Goal: Information Seeking & Learning: Learn about a topic

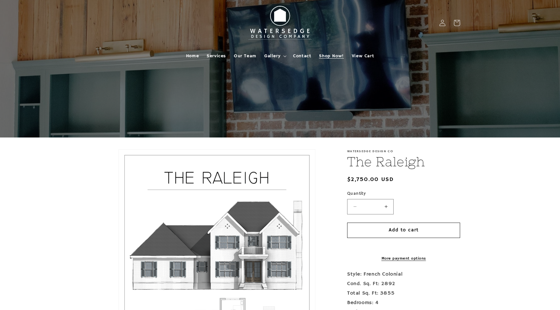
click at [323, 54] on span "Shop Now!" at bounding box center [331, 56] width 25 height 6
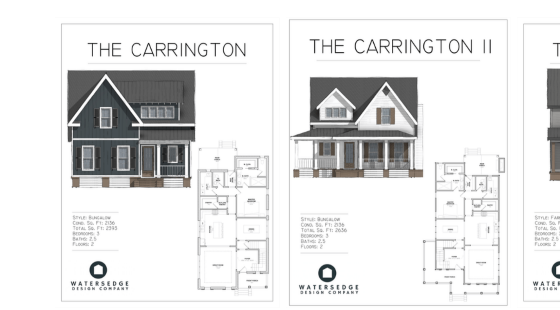
scroll to position [150, 0]
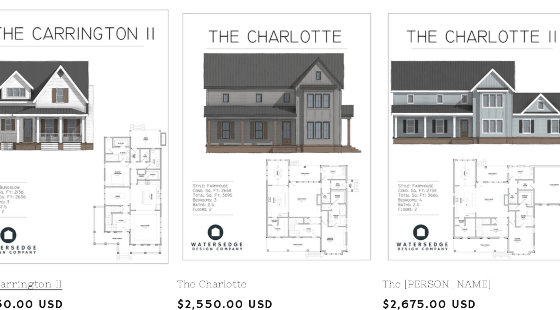
click at [336, 141] on link "The Charlotte" at bounding box center [325, 144] width 88 height 6
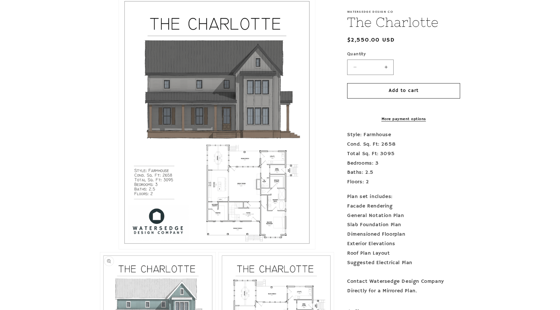
scroll to position [132, 0]
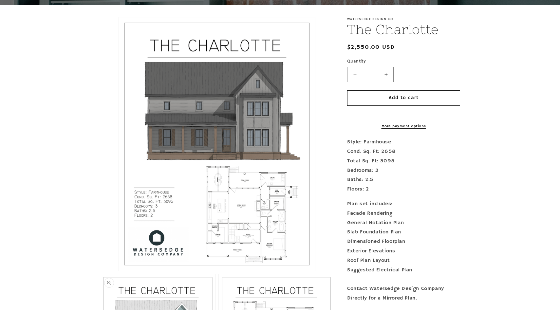
click at [119, 271] on button "Open media 1 in modal" at bounding box center [119, 271] width 0 height 0
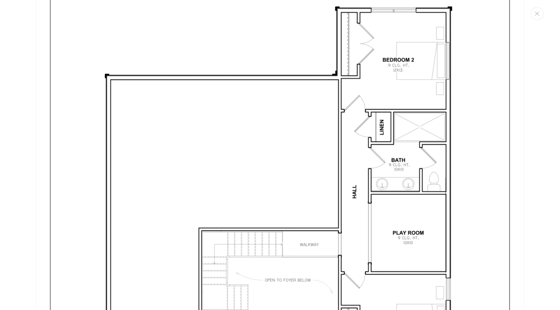
scroll to position [2091, 0]
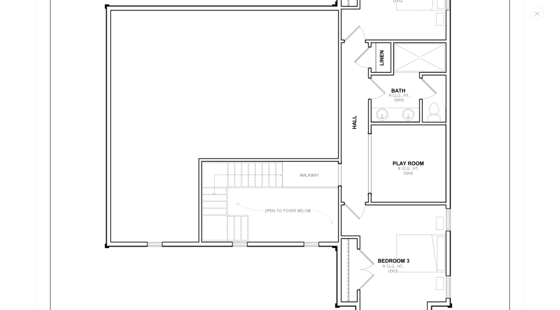
click at [334, 219] on img "Media gallery" at bounding box center [280, 139] width 488 height 631
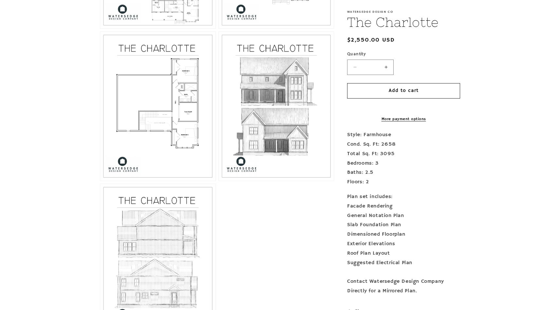
scroll to position [531, 0]
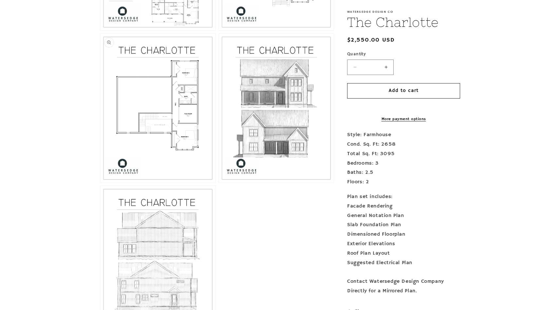
click at [100, 183] on button "Open media 4 in modal" at bounding box center [100, 183] width 0 height 0
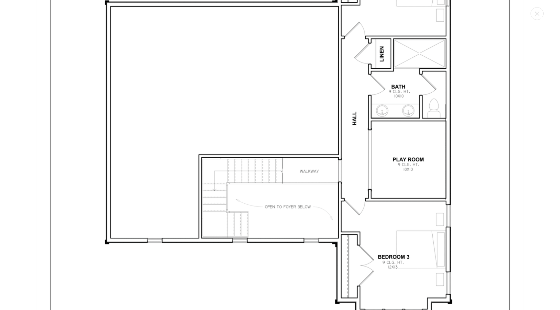
scroll to position [2140, 0]
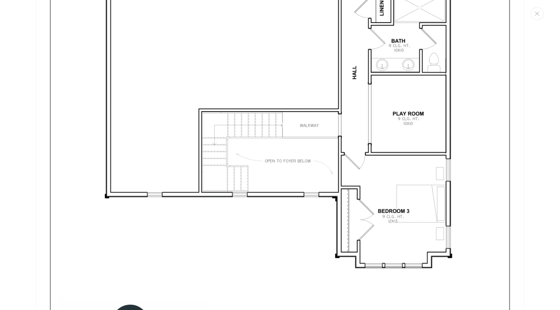
click at [221, 199] on img "Media gallery" at bounding box center [280, 90] width 488 height 631
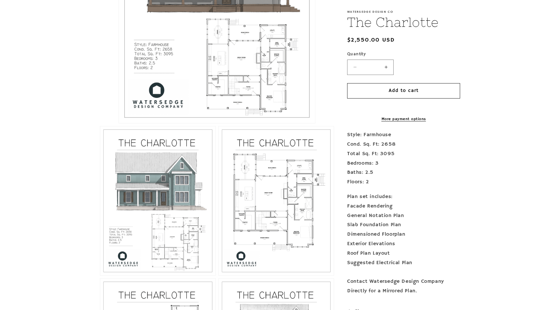
scroll to position [190, 0]
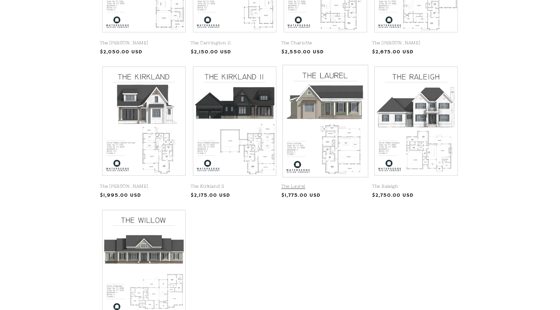
scroll to position [252, 0]
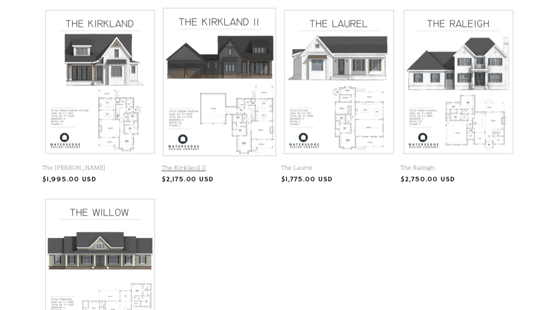
click at [235, 182] on link "The Kirkland II" at bounding box center [235, 185] width 88 height 6
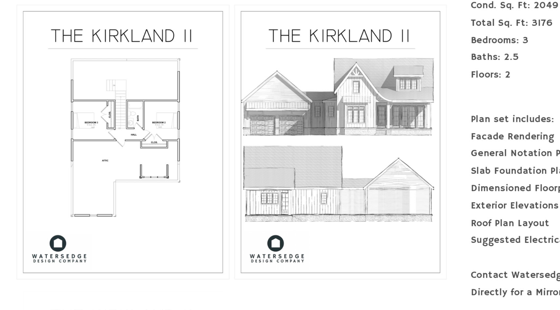
scroll to position [421, 0]
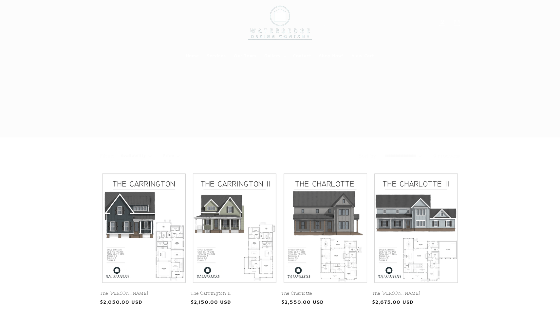
scroll to position [252, 0]
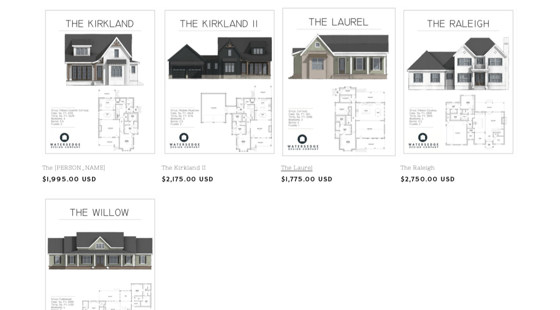
click at [332, 182] on link "The Laurel" at bounding box center [325, 185] width 88 height 6
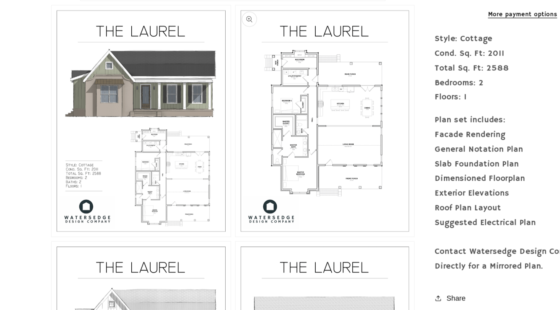
scroll to position [299, 0]
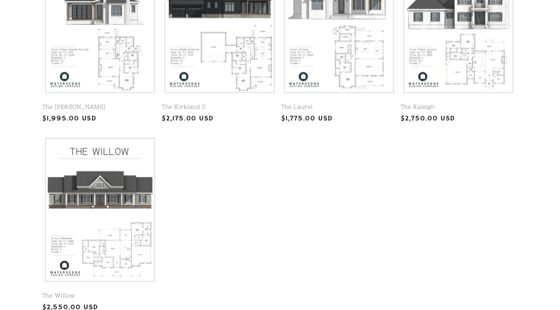
scroll to position [282, 0]
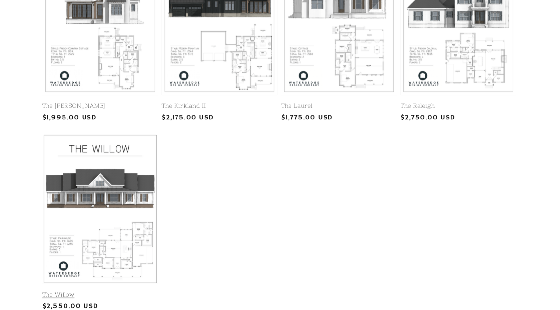
click at [157, 296] on link "The Willow" at bounding box center [144, 299] width 88 height 6
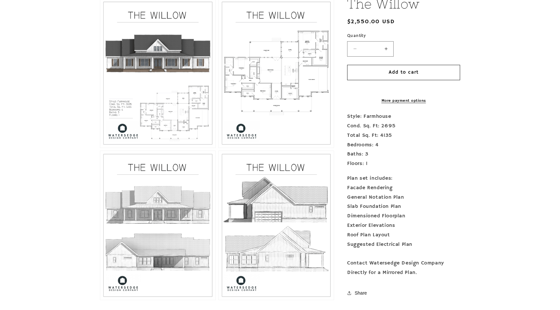
scroll to position [346, 0]
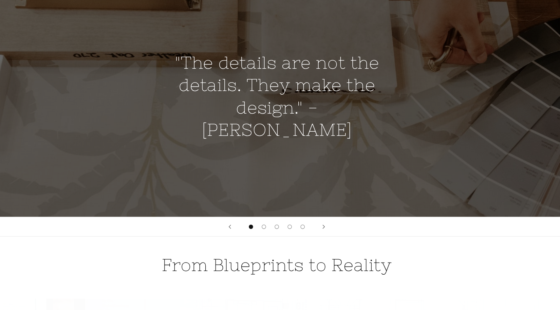
scroll to position [398, 0]
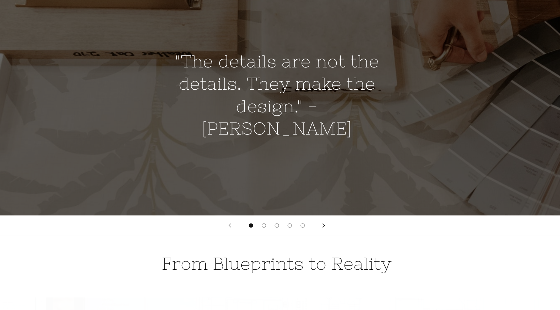
click at [314, 244] on button "Next slide" at bounding box center [315, 245] width 14 height 14
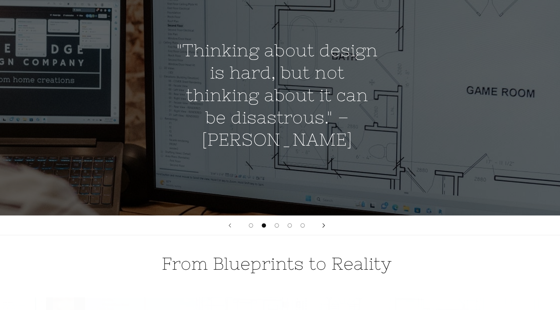
click at [315, 244] on icon "Next slide" at bounding box center [316, 246] width 2 height 4
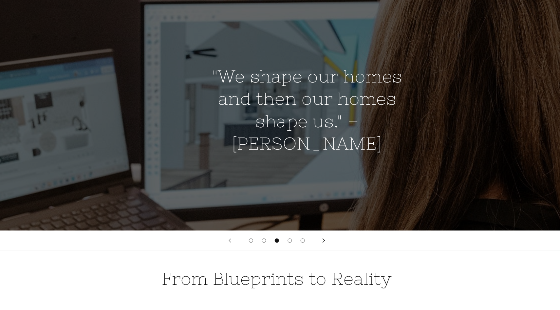
scroll to position [0, 1120]
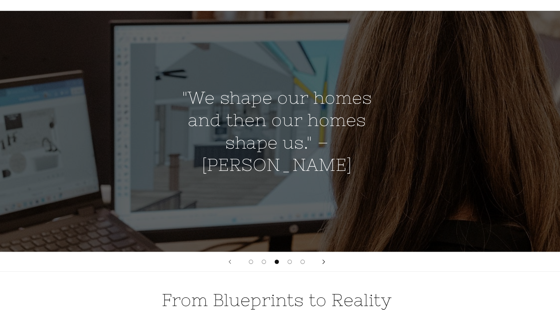
click at [315, 243] on button "Next slide" at bounding box center [315, 245] width 14 height 14
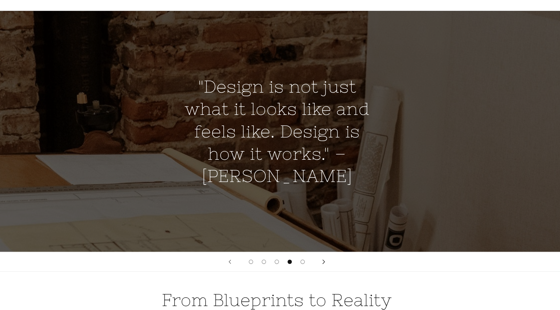
click at [315, 243] on button "Next slide" at bounding box center [315, 245] width 14 height 14
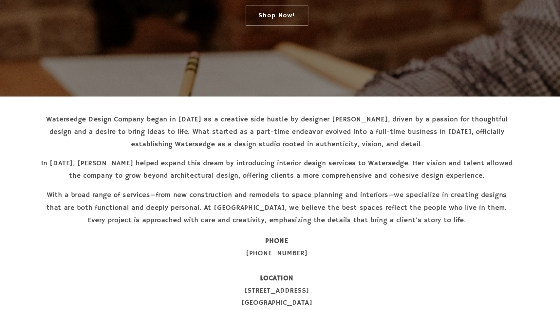
scroll to position [0, 0]
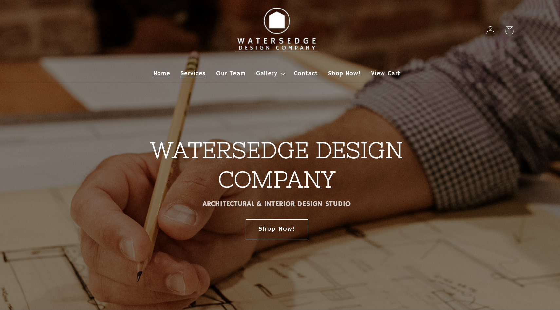
click at [217, 53] on span "Services" at bounding box center [216, 56] width 19 height 6
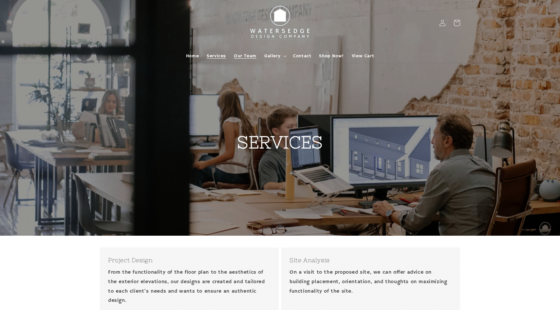
click at [250, 56] on span "Our Team" at bounding box center [245, 56] width 23 height 6
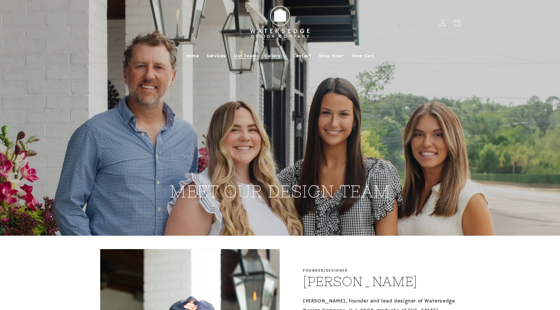
click at [280, 53] on span "Gallery" at bounding box center [272, 56] width 16 height 6
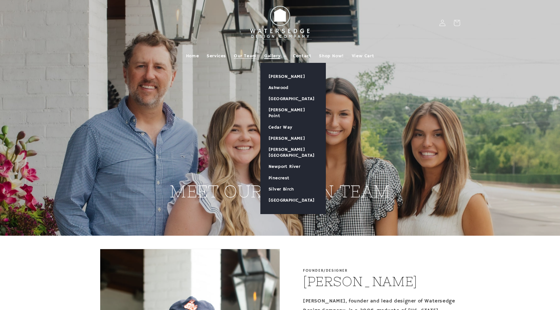
click at [273, 54] on span "Gallery" at bounding box center [272, 56] width 16 height 6
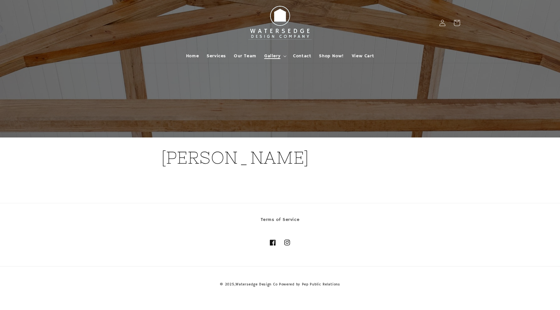
click at [275, 52] on summary "Gallery" at bounding box center [274, 56] width 29 height 14
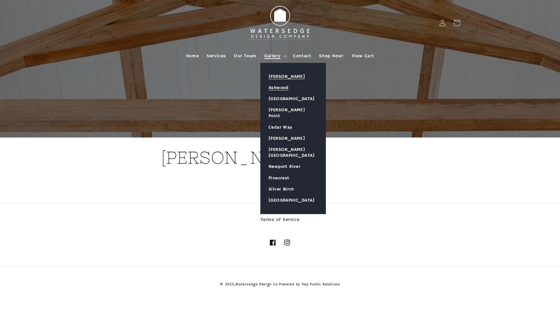
click at [281, 88] on link "Ashwood" at bounding box center [293, 87] width 65 height 11
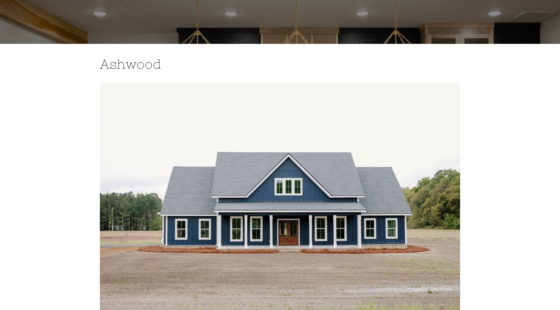
scroll to position [6, 0]
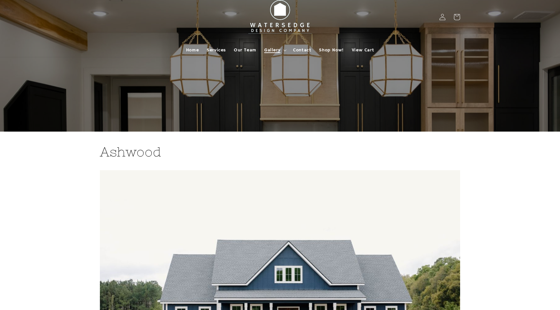
click at [270, 50] on span "Gallery" at bounding box center [272, 50] width 16 height 6
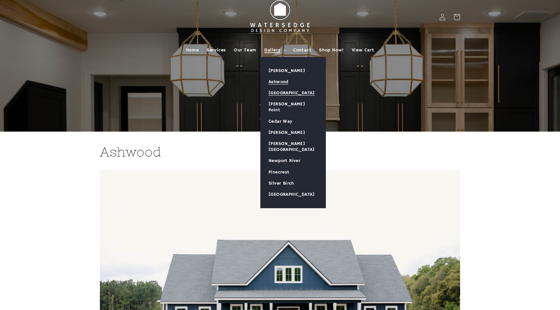
click at [282, 93] on link "[GEOGRAPHIC_DATA]" at bounding box center [293, 92] width 65 height 11
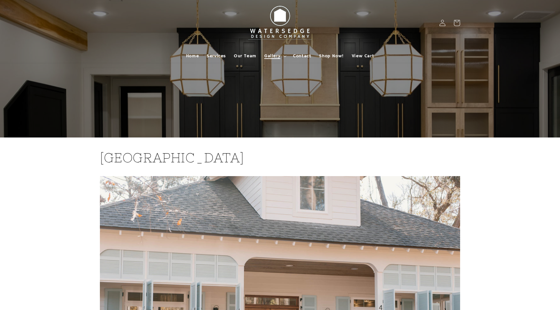
click at [274, 54] on span "Gallery" at bounding box center [272, 56] width 16 height 6
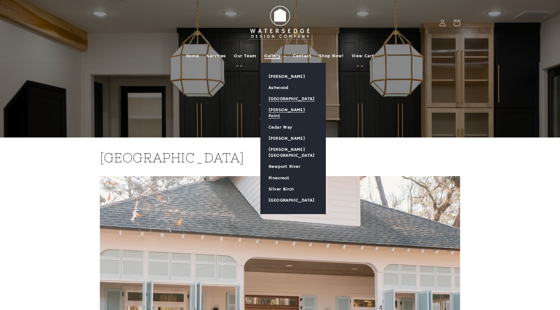
click at [282, 107] on link "[PERSON_NAME] Point" at bounding box center [293, 112] width 65 height 17
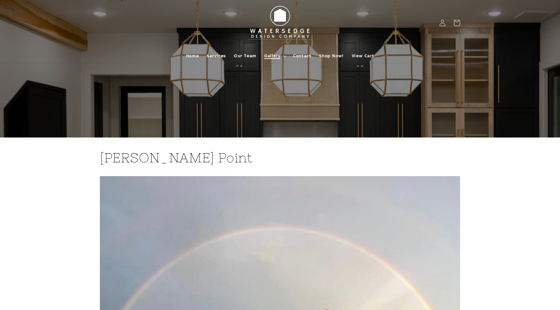
click at [278, 59] on summary "Gallery" at bounding box center [274, 56] width 29 height 14
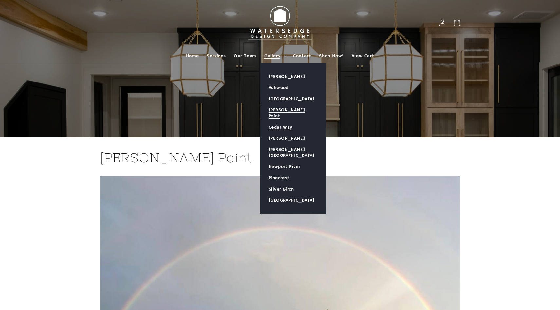
click at [285, 122] on link "Cedar Way" at bounding box center [293, 127] width 65 height 11
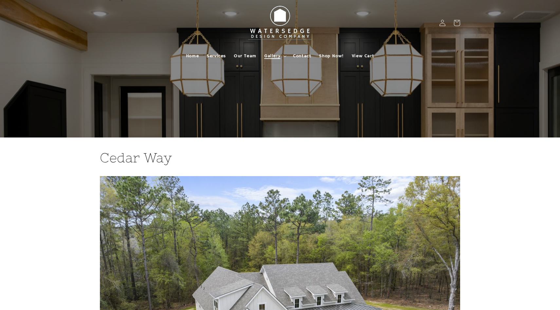
click at [276, 56] on span "Gallery" at bounding box center [272, 56] width 16 height 6
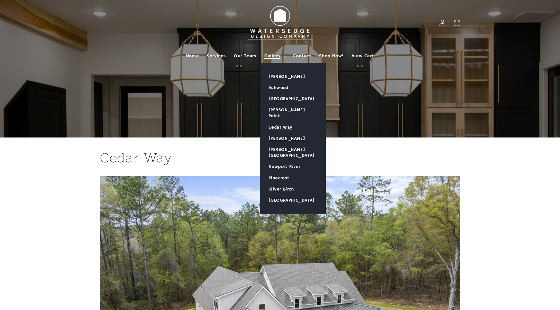
click at [284, 135] on link "[PERSON_NAME]" at bounding box center [293, 138] width 65 height 11
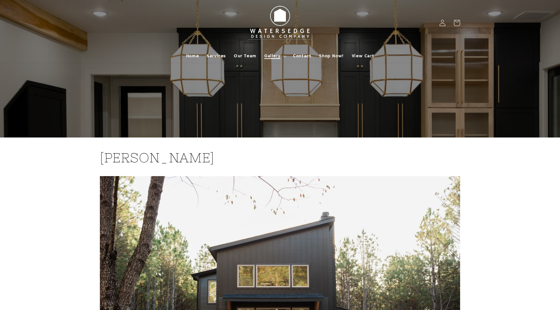
click at [278, 55] on span "Gallery" at bounding box center [272, 56] width 16 height 6
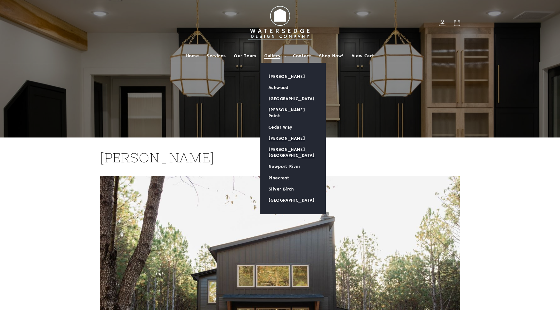
click at [288, 144] on link "[PERSON_NAME][GEOGRAPHIC_DATA]" at bounding box center [293, 152] width 65 height 17
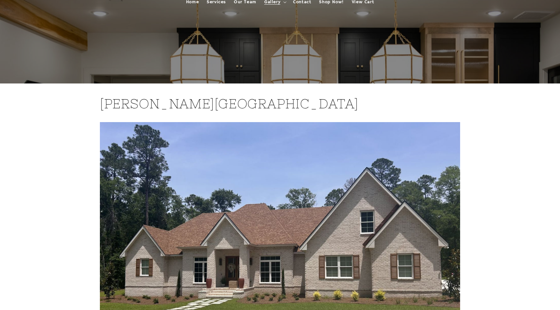
scroll to position [39, 0]
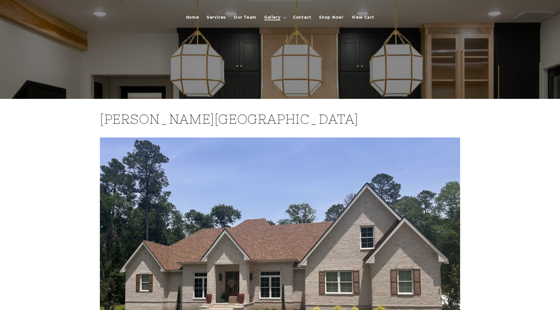
click at [276, 16] on span "Gallery" at bounding box center [272, 17] width 16 height 6
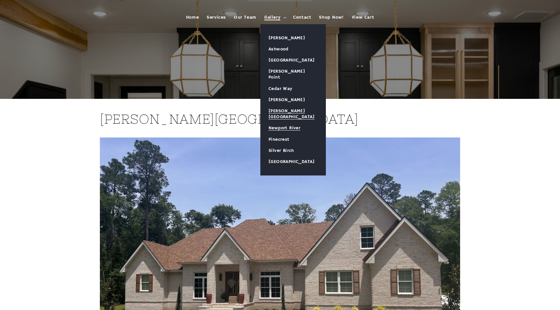
click at [280, 122] on link "Newport River" at bounding box center [293, 127] width 65 height 11
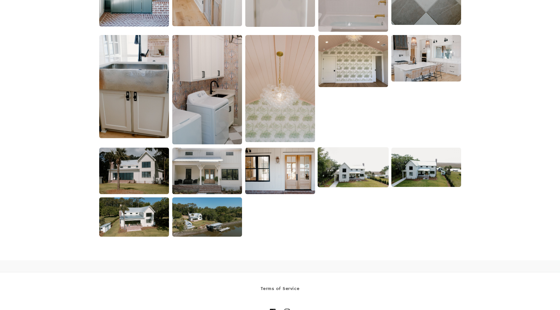
scroll to position [1048, 0]
